Goal: Navigation & Orientation: Go to known website

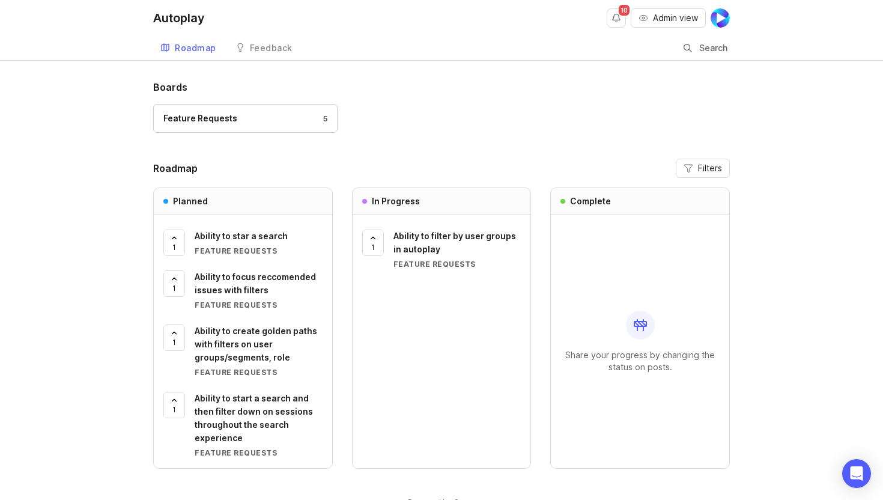
scroll to position [34, 0]
